Goal: Task Accomplishment & Management: Manage account settings

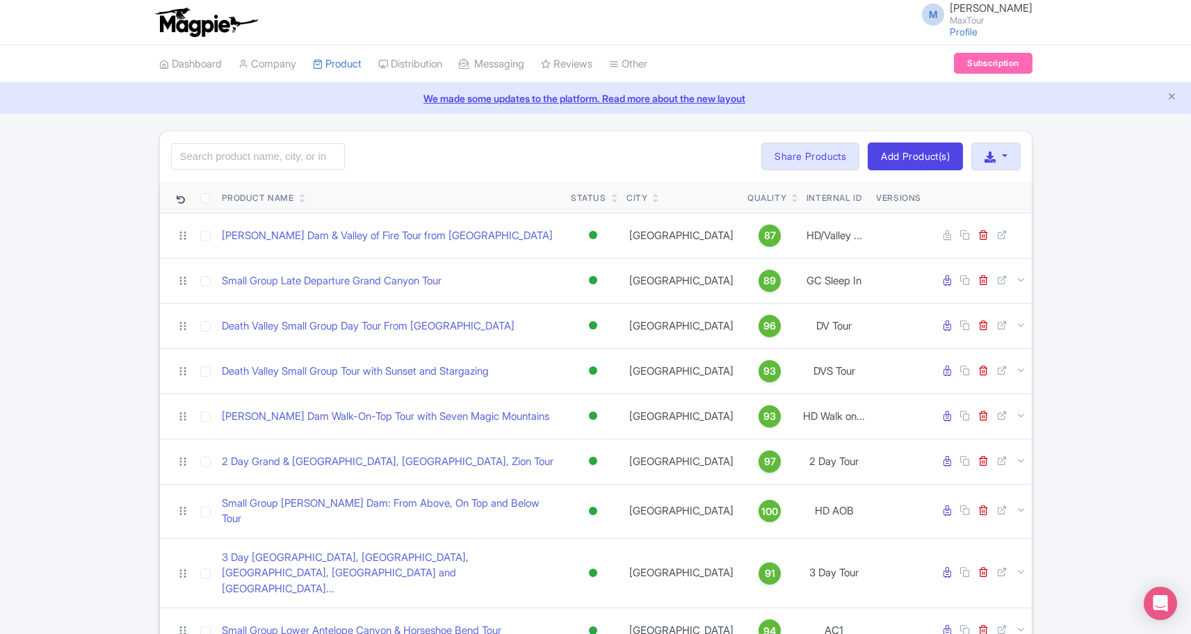
scroll to position [192, 0]
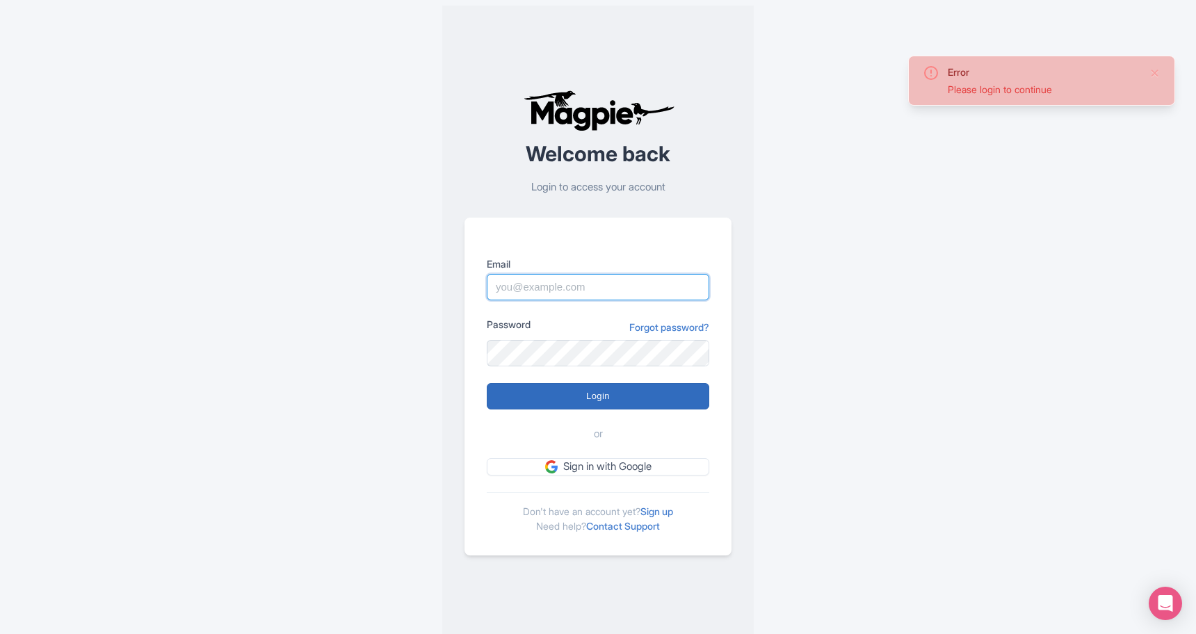
type input "marko@maxtour.co"
click at [589, 389] on input "Login" at bounding box center [598, 396] width 222 height 26
type input "Logging in..."
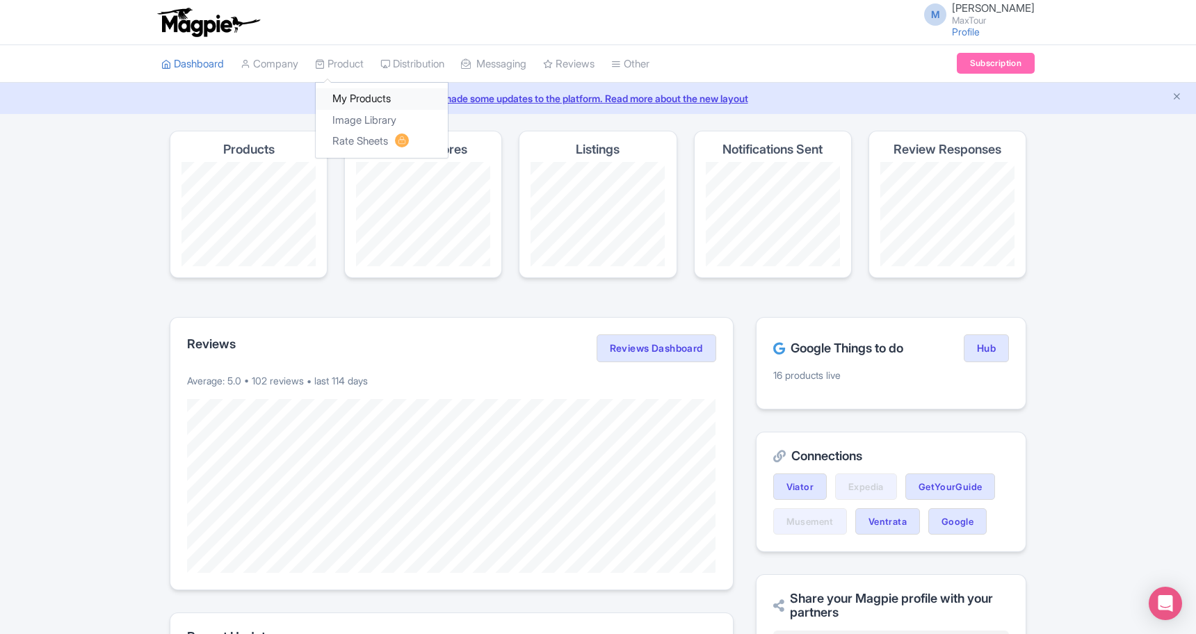
click at [358, 96] on link "My Products" at bounding box center [382, 99] width 132 height 22
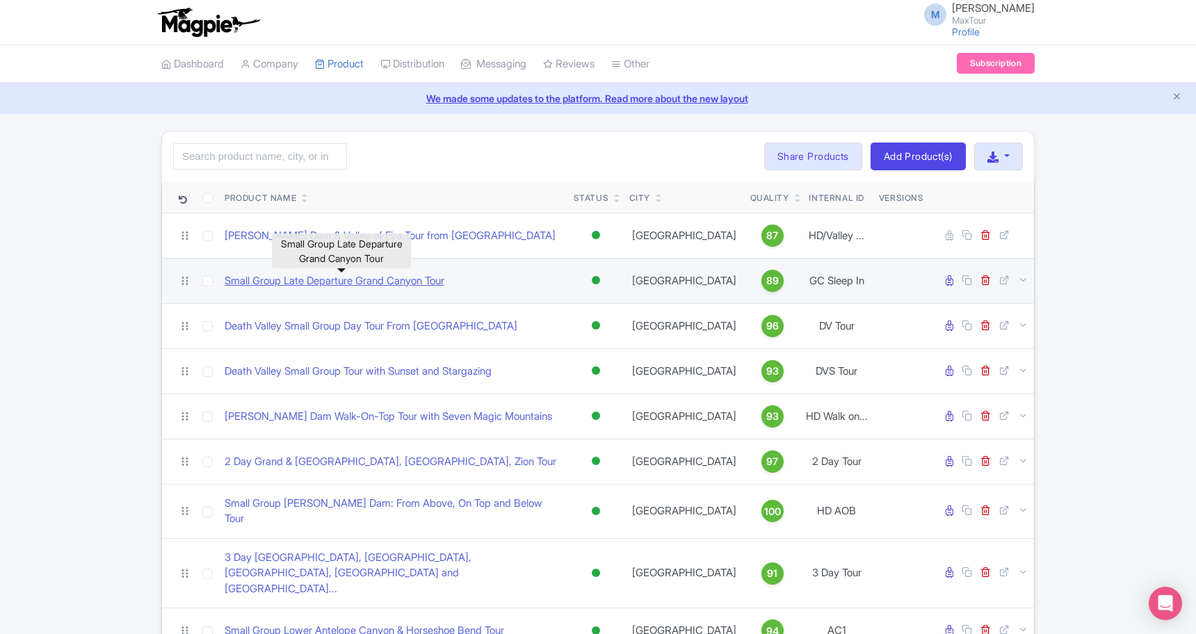
click at [286, 279] on link "Small Group Late Departure Grand Canyon Tour" at bounding box center [335, 281] width 220 height 16
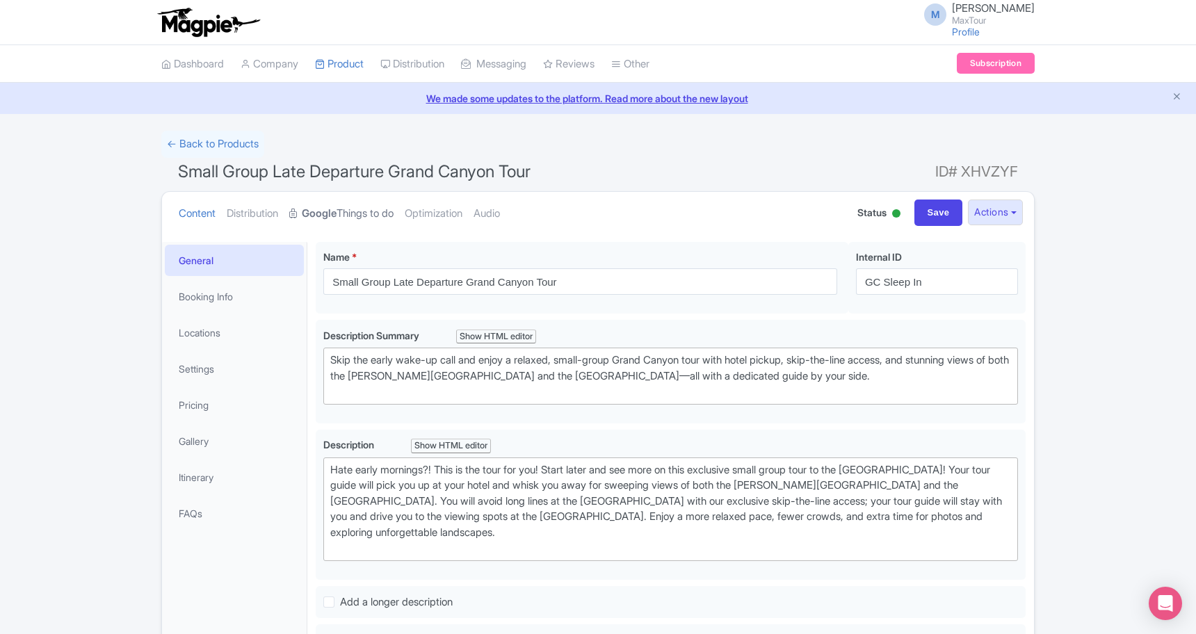
click at [336, 212] on strong "Google" at bounding box center [319, 214] width 35 height 16
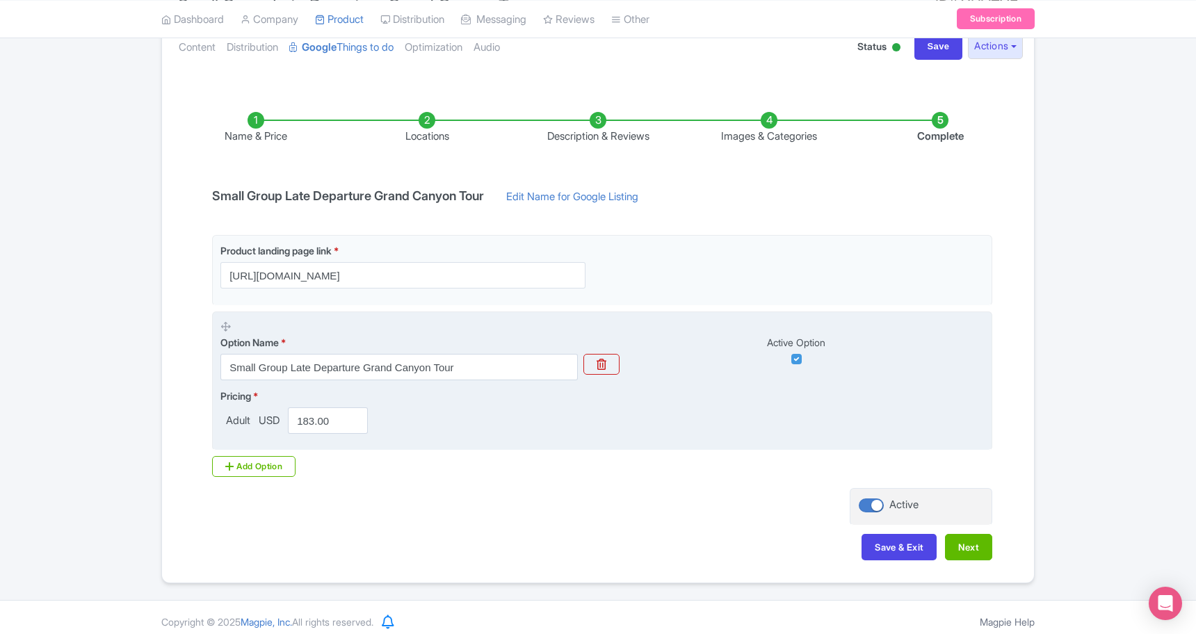
scroll to position [174, 0]
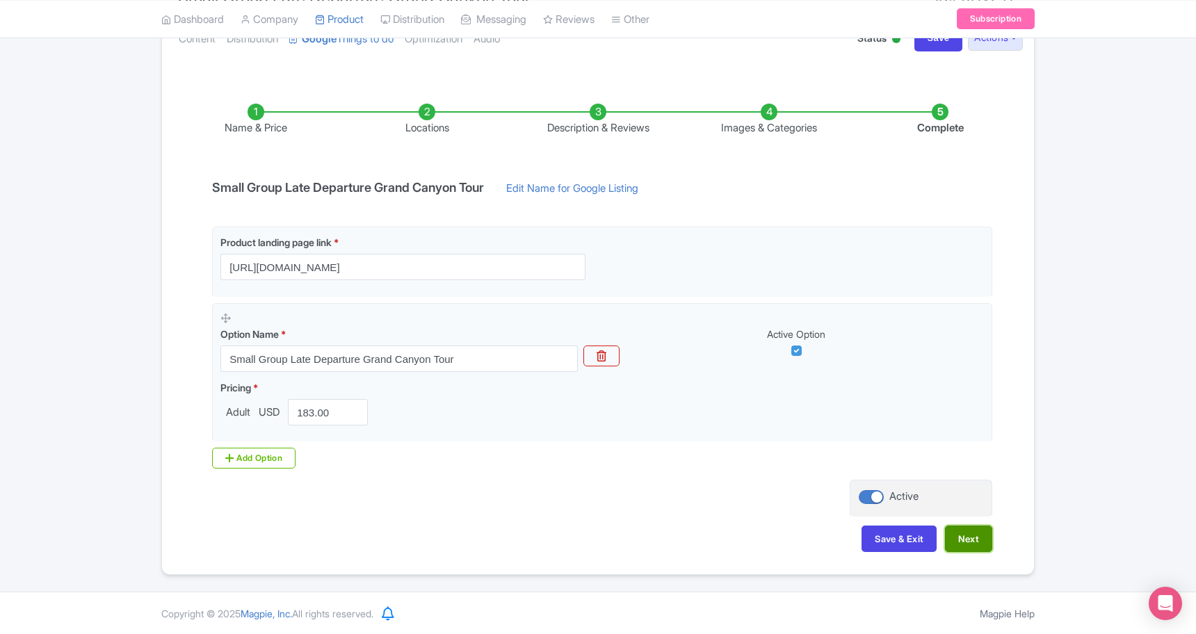
click at [979, 537] on button "Next" at bounding box center [968, 539] width 47 height 26
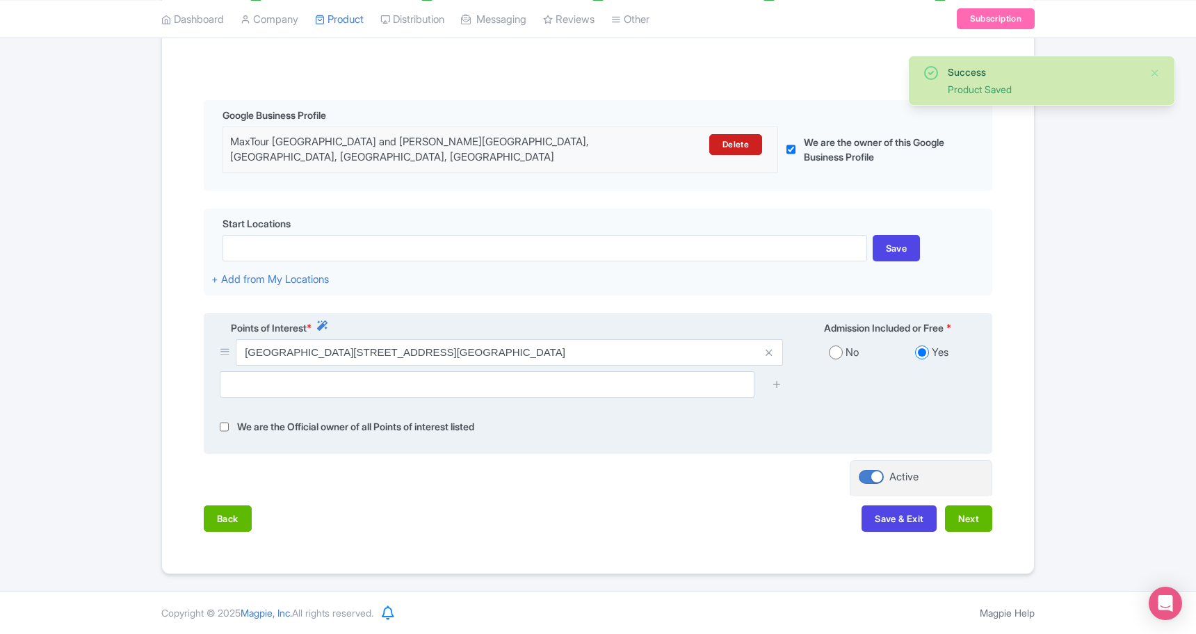
scroll to position [282, 0]
click at [279, 382] on input "text" at bounding box center [487, 384] width 535 height 26
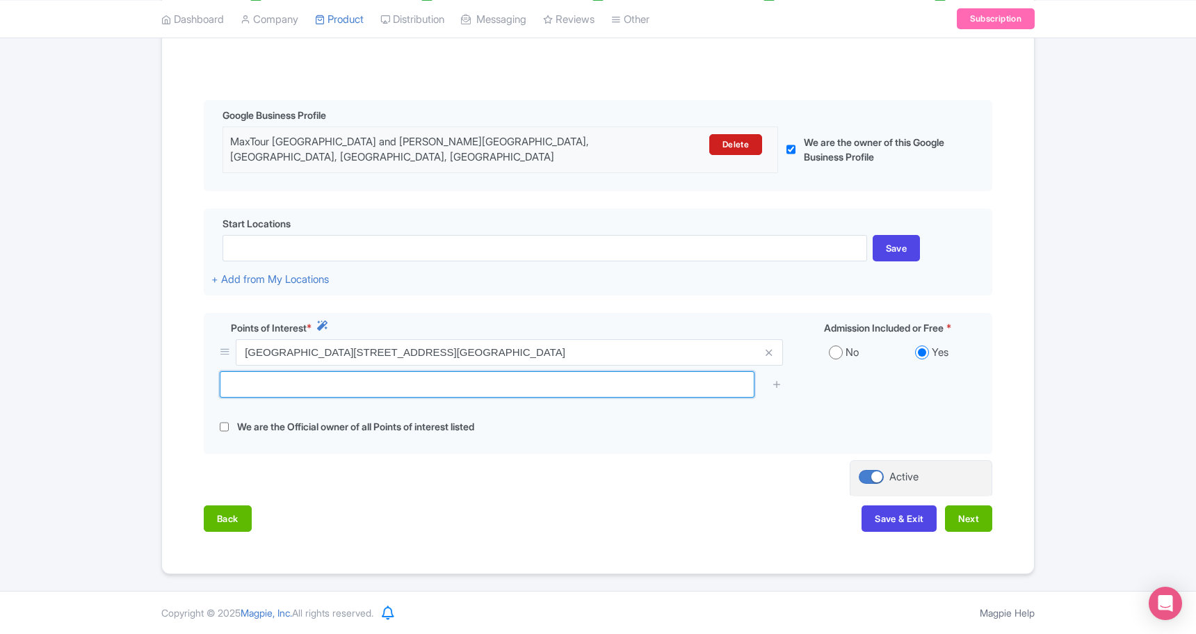
scroll to position [0, 0]
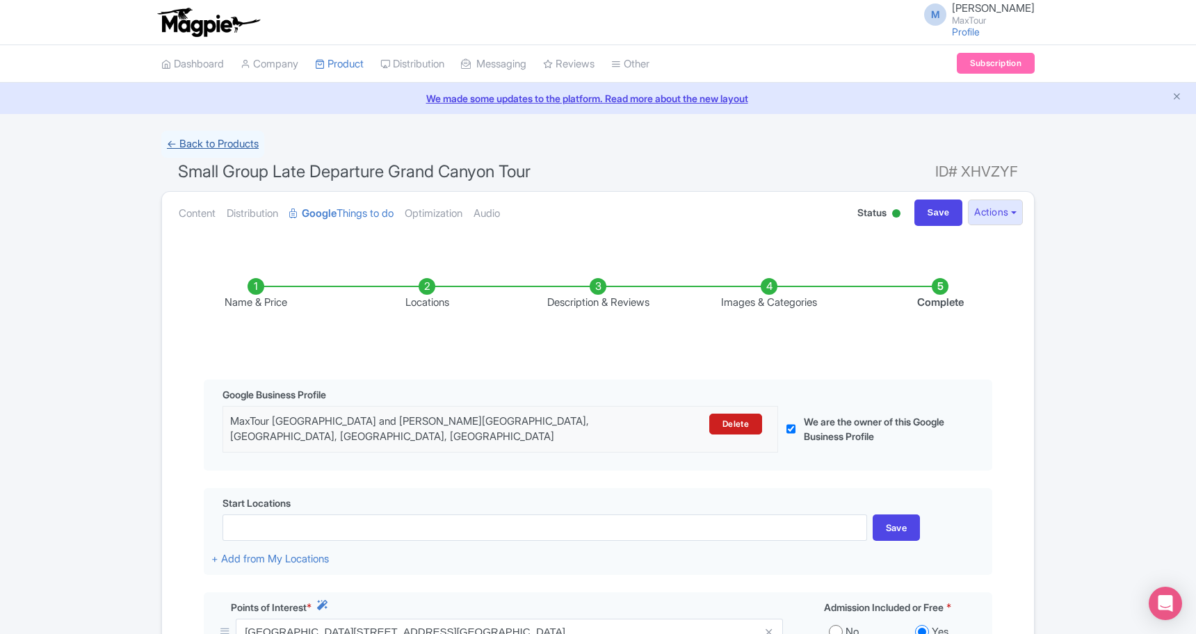
click at [195, 139] on link "← Back to Products" at bounding box center [212, 144] width 103 height 27
